Goal: Task Accomplishment & Management: Complete application form

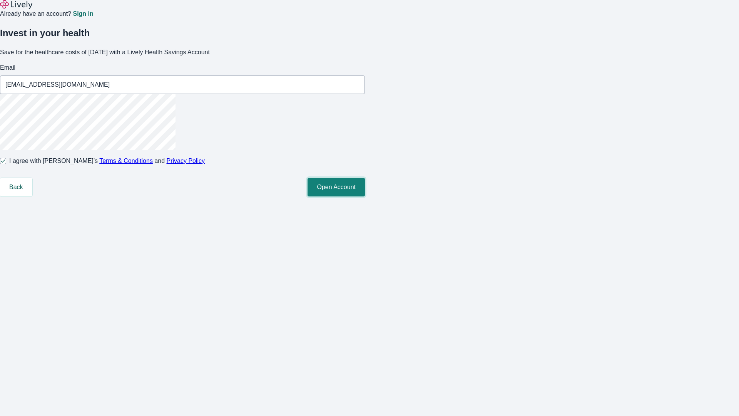
click at [365, 196] on button "Open Account" at bounding box center [335, 187] width 57 height 18
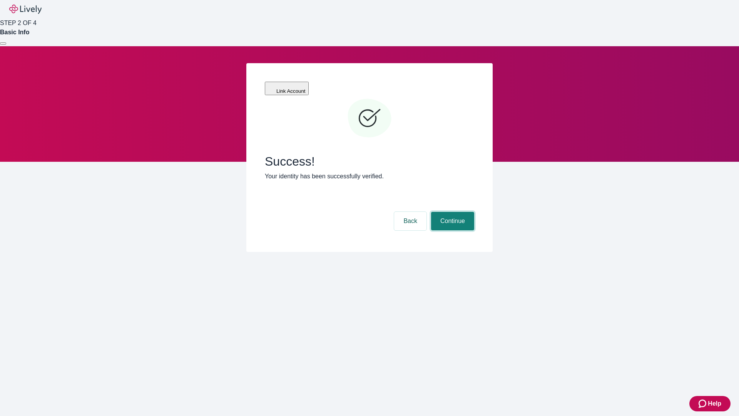
click at [451, 212] on button "Continue" at bounding box center [452, 221] width 43 height 18
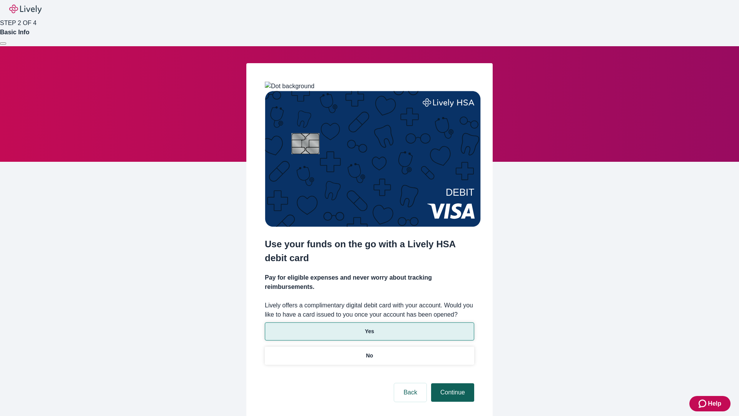
click at [369, 351] on p "No" at bounding box center [369, 355] width 7 height 8
click at [451, 383] on button "Continue" at bounding box center [452, 392] width 43 height 18
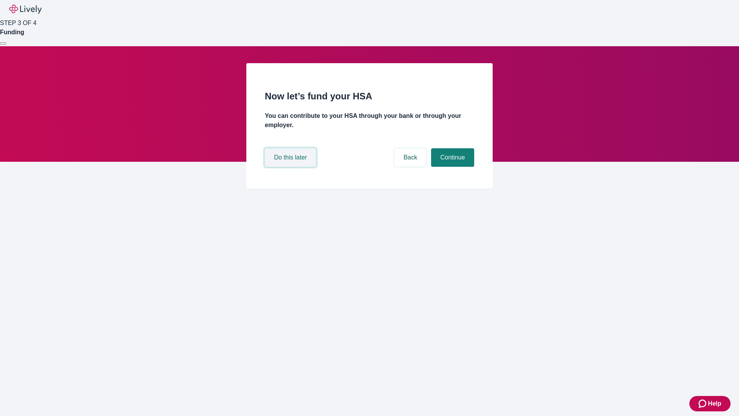
click at [291, 167] on button "Do this later" at bounding box center [290, 157] width 51 height 18
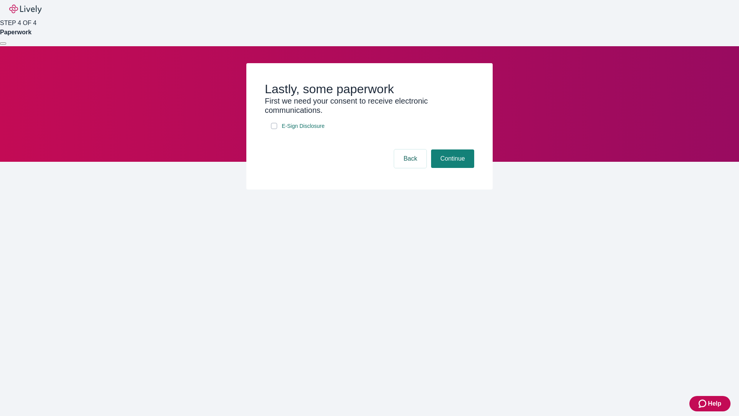
click at [274, 129] on input "E-Sign Disclosure" at bounding box center [274, 126] width 6 height 6
checkbox input "true"
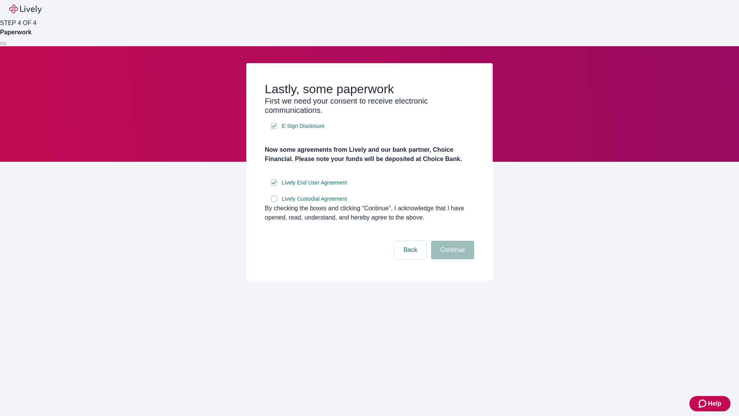
click at [274, 202] on input "Lively Custodial Agreement" at bounding box center [274, 198] width 6 height 6
checkbox input "true"
click at [451, 259] on button "Continue" at bounding box center [452, 250] width 43 height 18
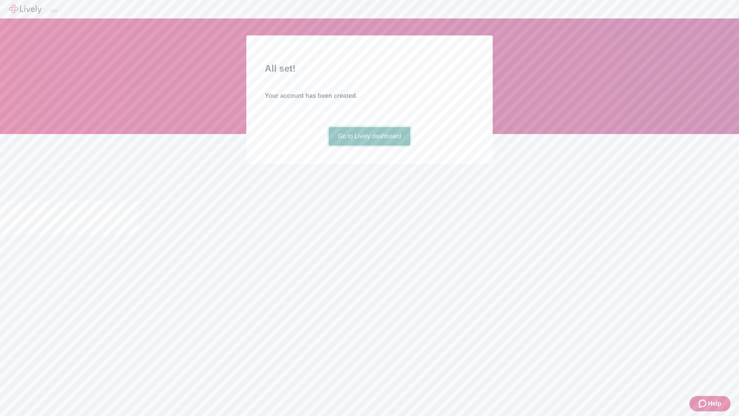
click at [369, 145] on link "Go to Lively dashboard" at bounding box center [370, 136] width 82 height 18
